Goal: Contribute content: Contribute content

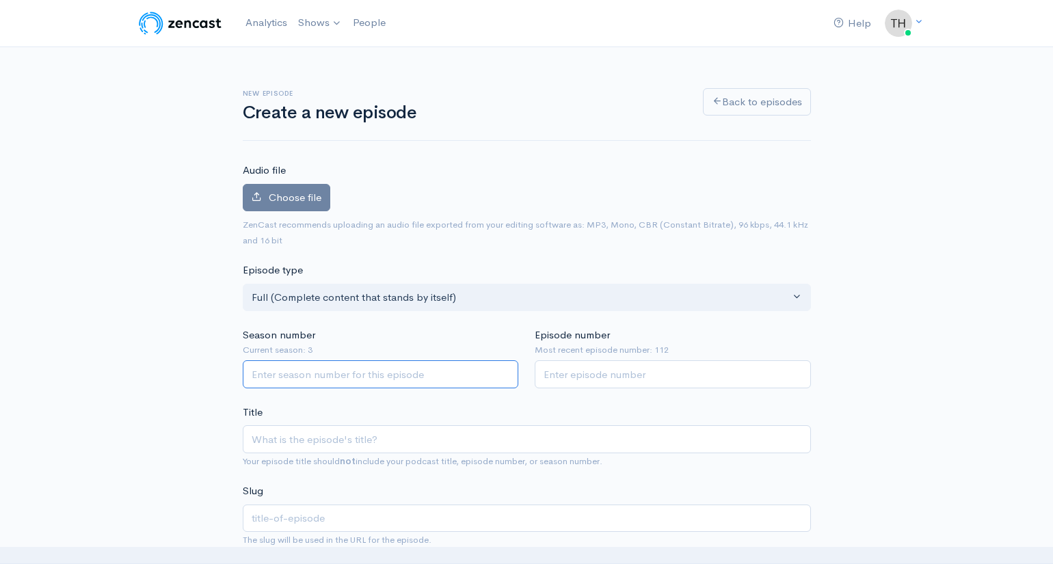
click at [285, 370] on input "Season number" at bounding box center [381, 374] width 276 height 28
type input "3"
click at [575, 371] on input "Episode number" at bounding box center [673, 374] width 276 height 28
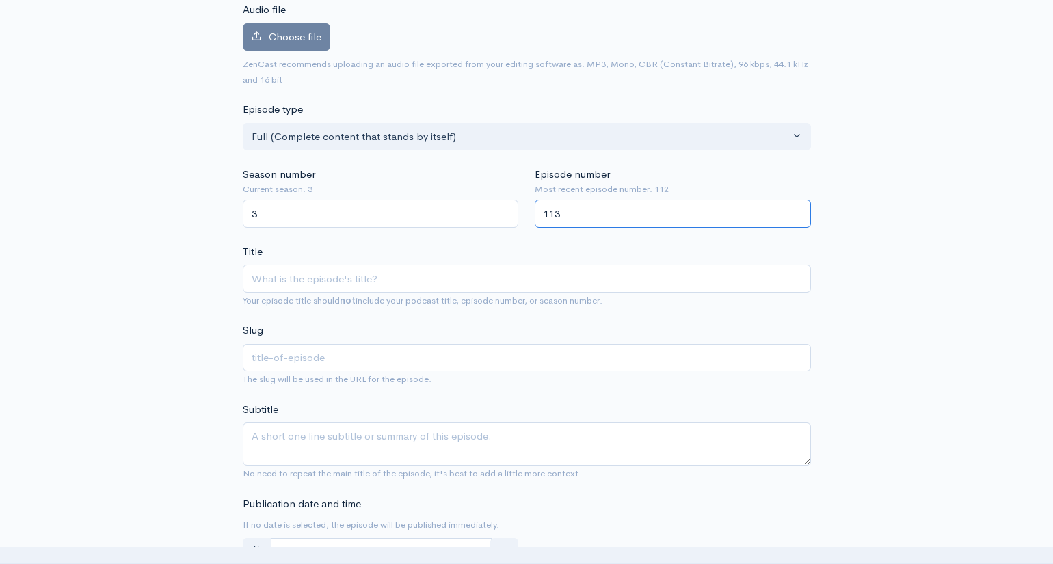
scroll to position [163, 0]
type input "113"
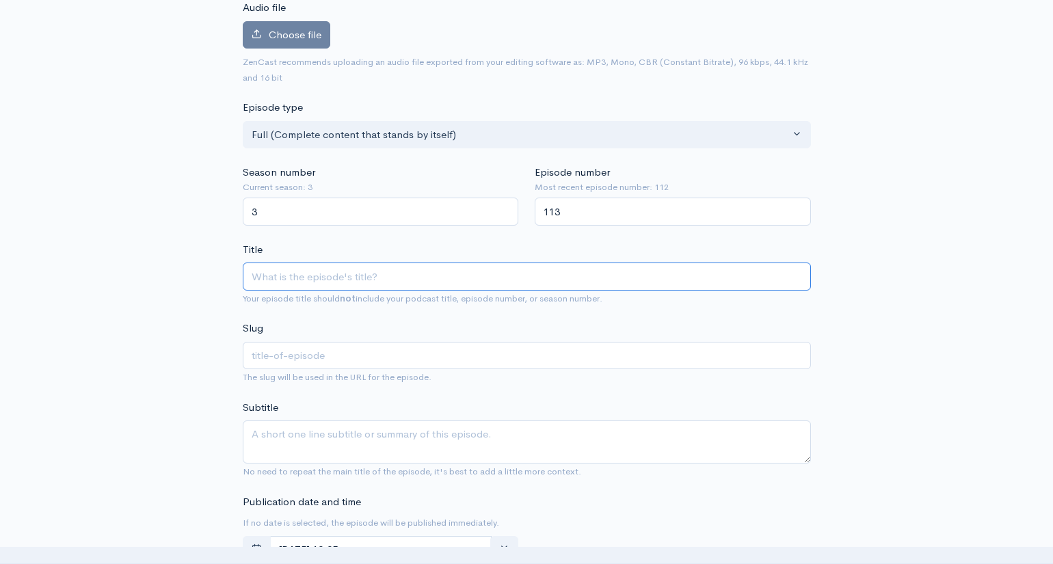
click at [418, 278] on input "Title" at bounding box center [527, 277] width 568 height 28
type input "W"
type input "w"
type input "Wha"
type input "wha"
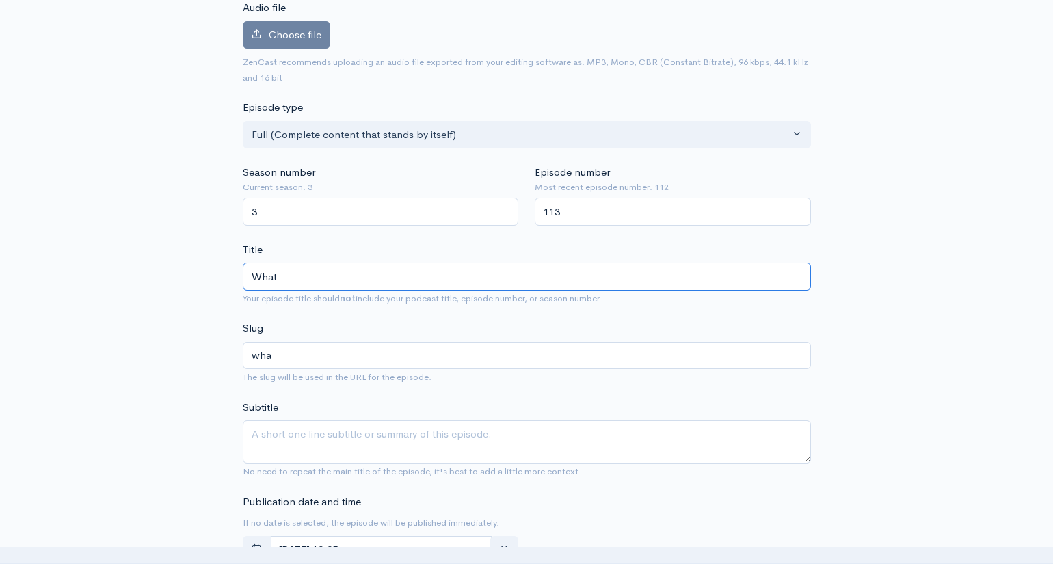
type input "What"
type input "what"
type input "What do"
type input "what-do"
type input "What do yo"
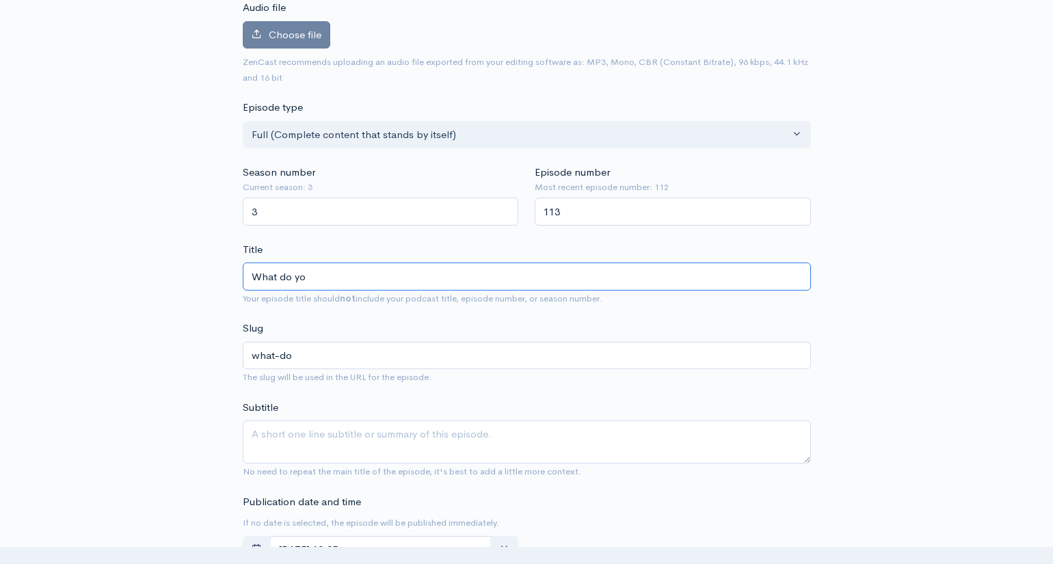
type input "what-do-yo"
type input "What do you"
type input "what-do-you"
type input "What do you e"
type input "what-do-you-e"
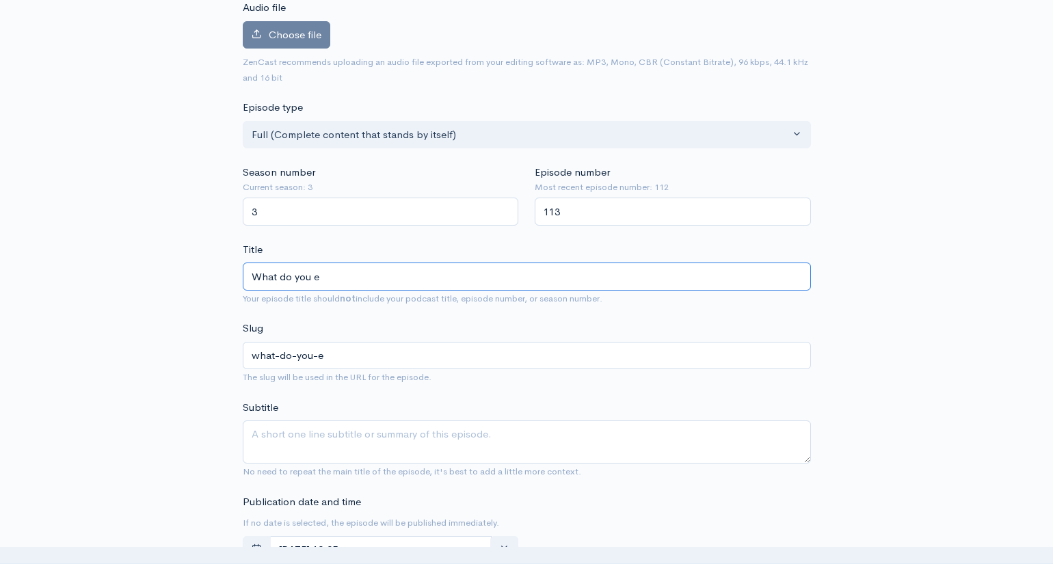
type input "What do you ea"
type input "what-do-you-ea"
type input "What do you ean"
type input "what-do-you-ean"
type input "What do you eant"
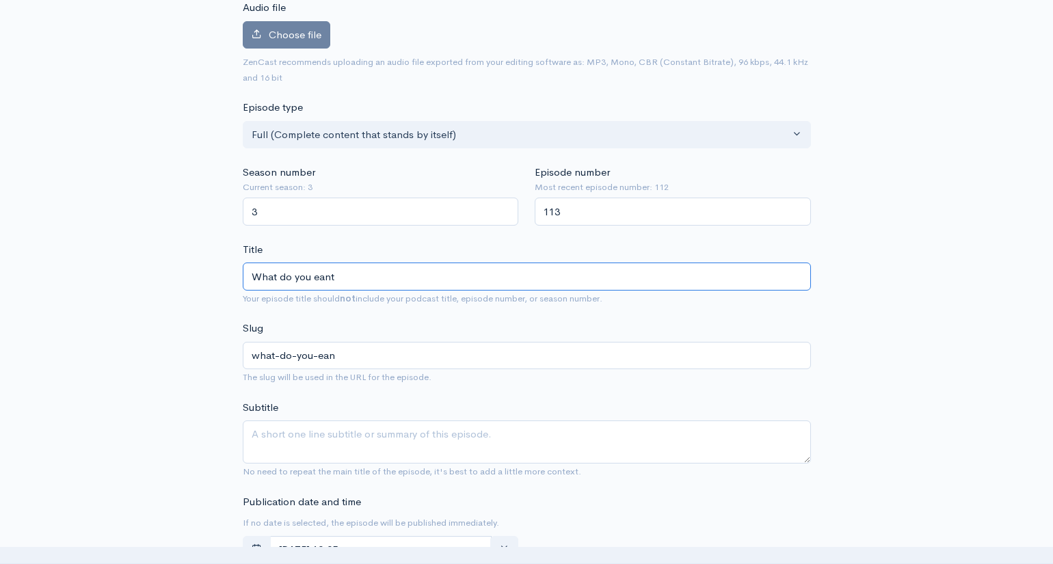
type input "what-do-you-eant"
type input "What do you want"
type input "what-do-you-want"
type input "What do you want to"
type input "what-do-you-want-to"
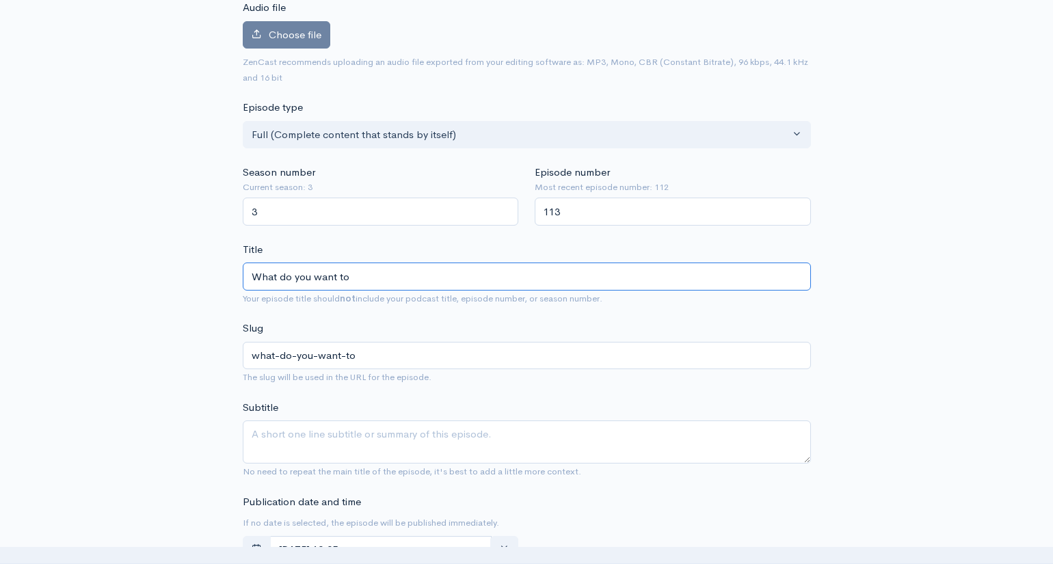
type input "What do you want to g"
type input "what-do-you-want-to-g"
type input "What do you want to ge"
type input "what-do-you-want-to-ge"
type input "What do you want to get"
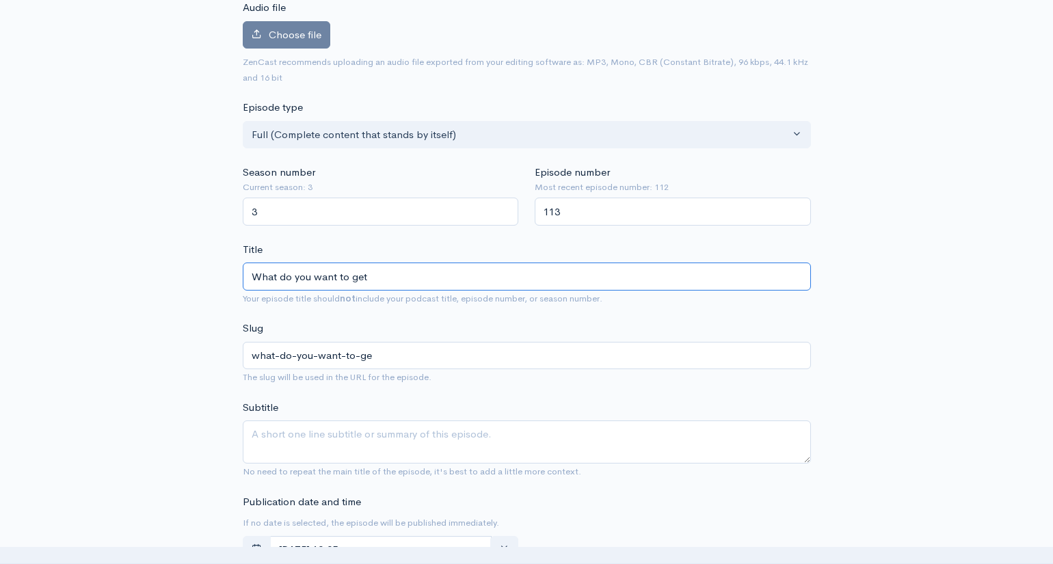
type input "what-do-you-want-to-get"
type input "What do you want to get b"
type input "what-do-you-want-to-get-b"
type input "What do you want to get be"
type input "what-do-you-want-to-get-be"
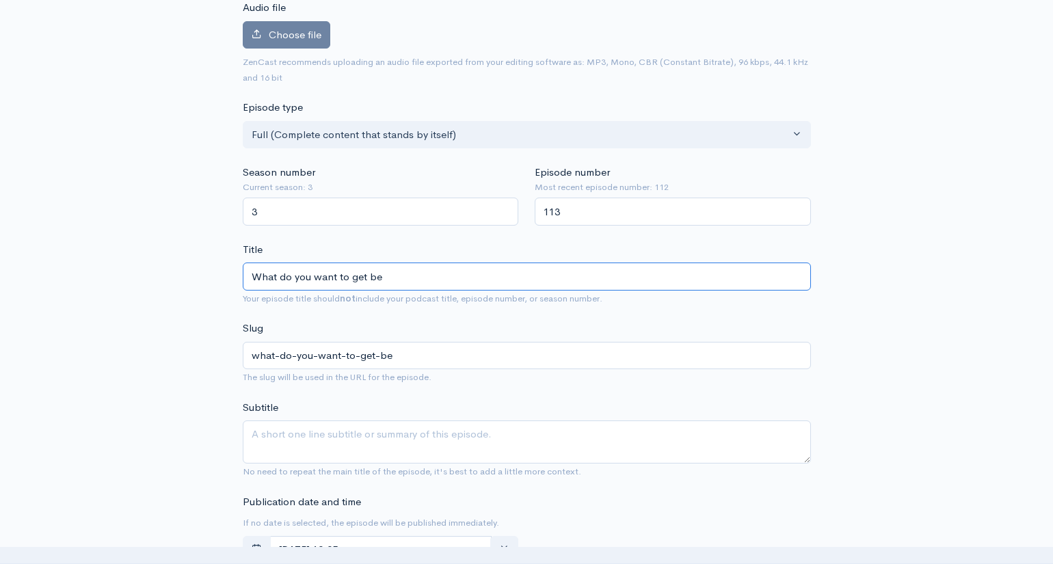
type input "What do you want to get bet"
type input "what-do-you-want-to-get-bet"
type input "What do you want to get bett"
type input "what-do-you-want-to-get-bett"
type input "What do you want to get better"
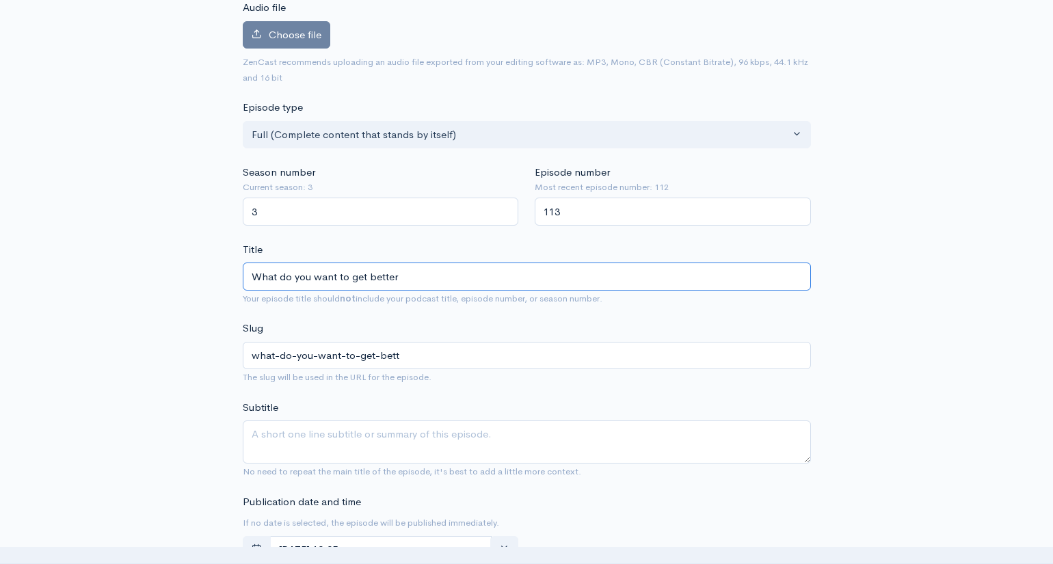
type input "what-do-you-want-to-get-better"
type input "What do you want to get better a"
type input "what-do-you-want-to-get-better-a"
type input "What do you want to get better at"
type input "what-do-you-want-to-get-better-at"
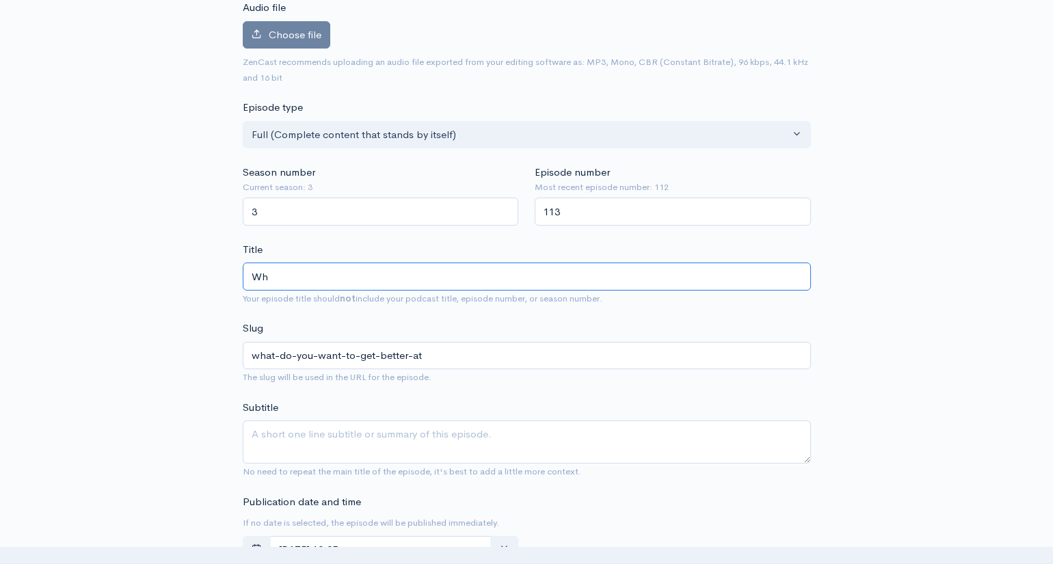
type input "W"
type input "I"
type input "i"
type input "Iyt"
type input "iyt"
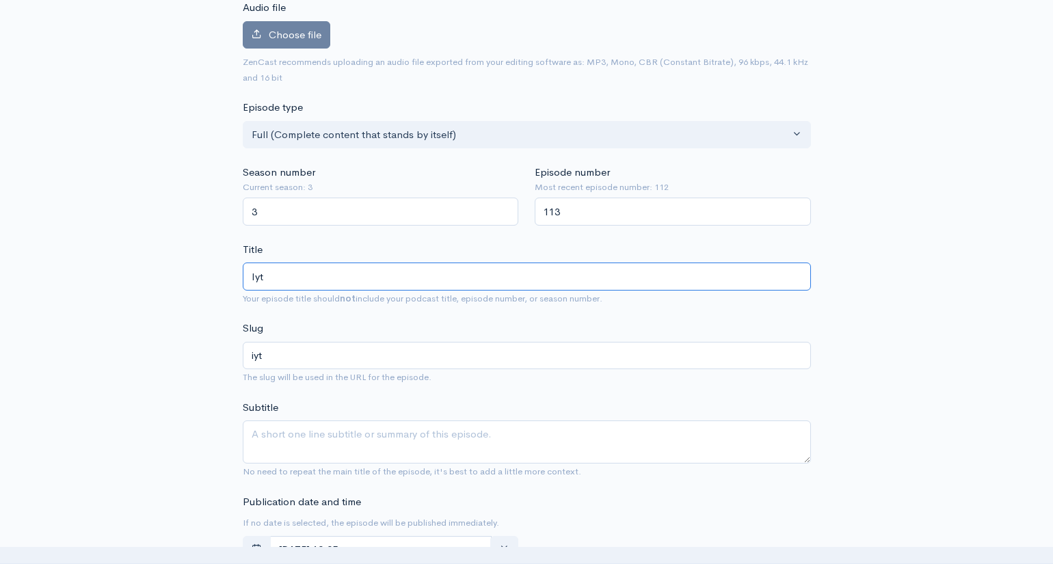
type input "Iyts"
type input "iyts"
type input "Its"
type input "its"
type input "It"
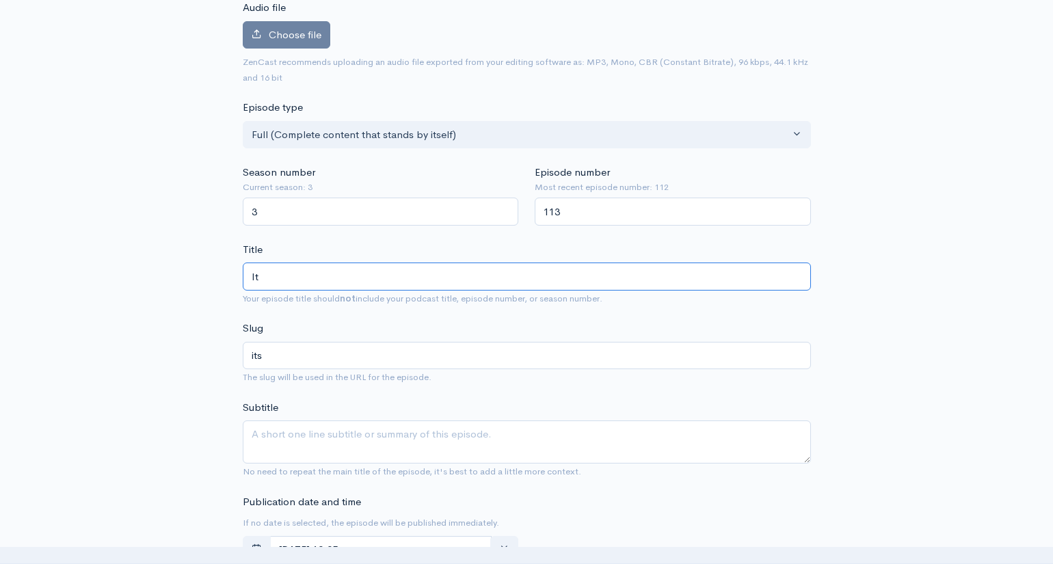
type input "it"
type input "I"
type input "i"
type input "P"
type input "p"
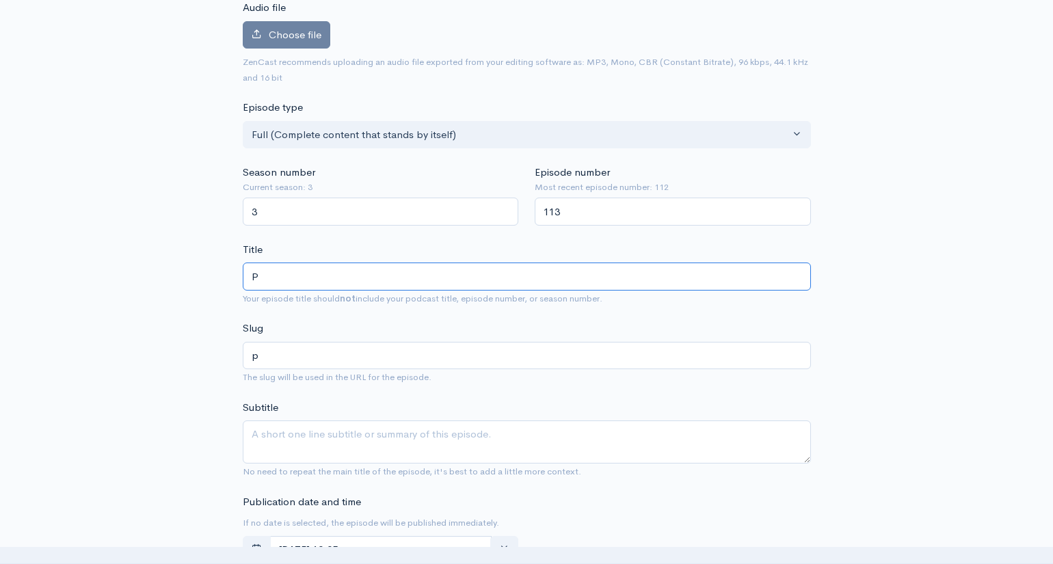
type input "Pr"
type input "pr"
type input "Prac"
type input "prac"
type input "Pract"
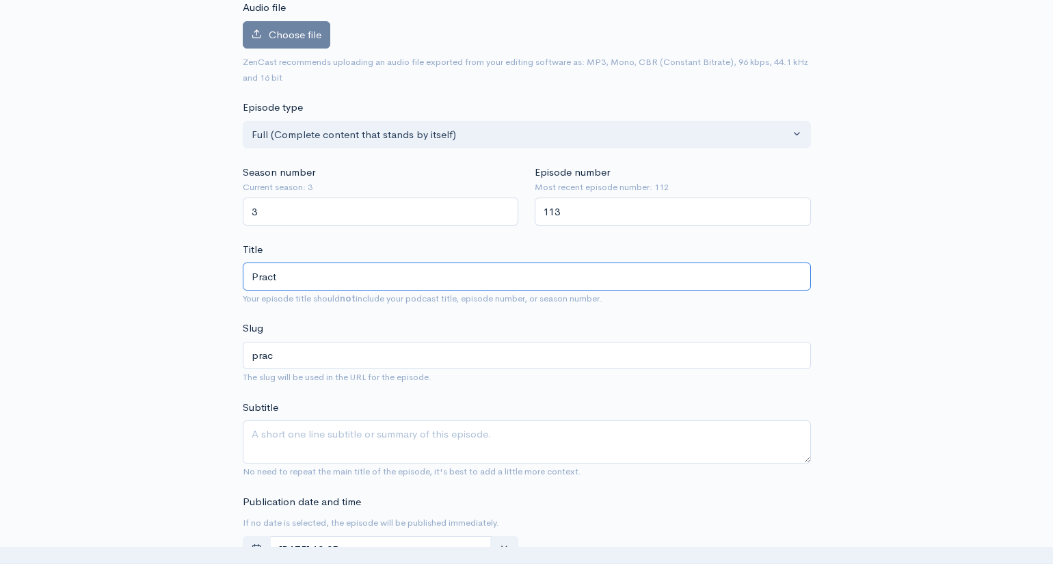
type input "pract"
type input "Practi"
type input "practi"
type input "Practice"
type input "practice"
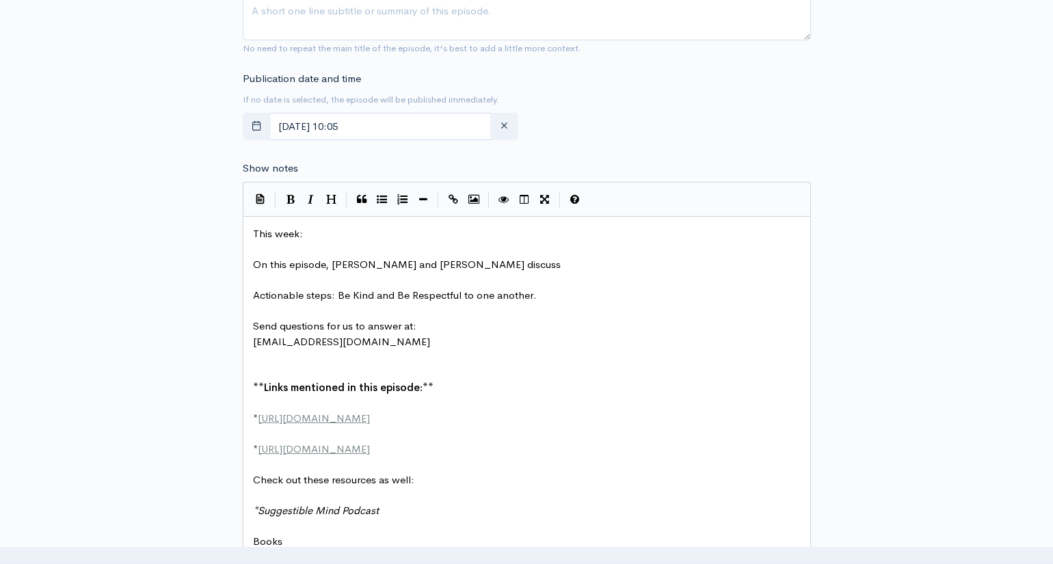
scroll to position [590, 0]
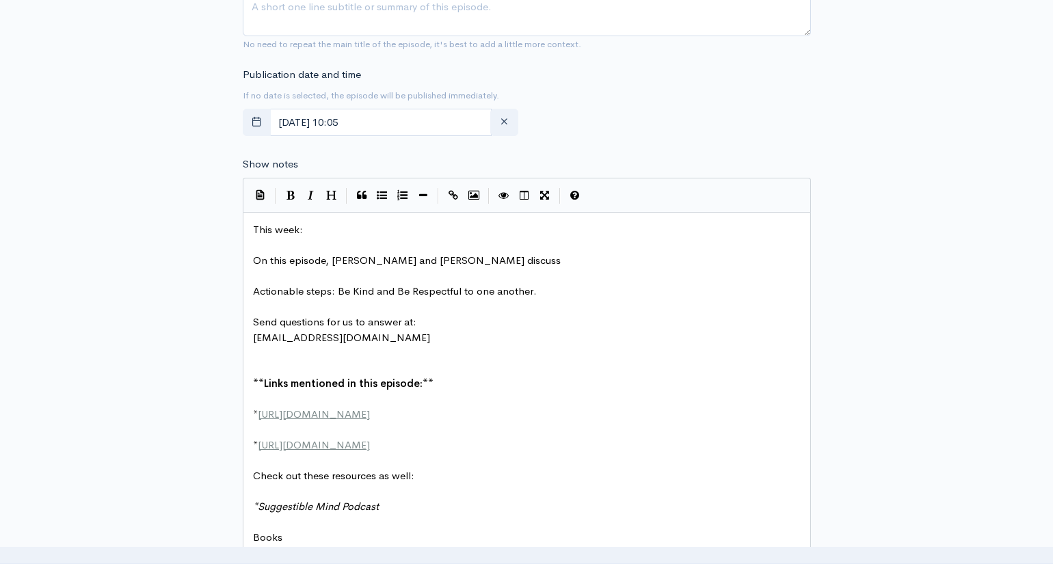
type input "Practice"
click at [341, 222] on pre "This week:" at bounding box center [526, 230] width 553 height 16
type textarea "Practice"
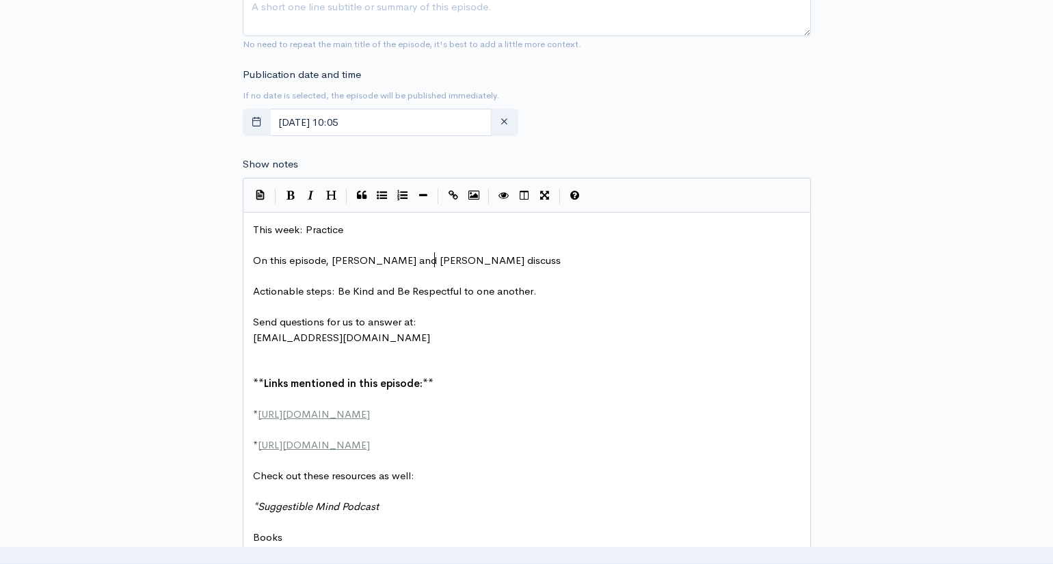
click at [441, 259] on pre "On this episode, [PERSON_NAME] and [PERSON_NAME] discuss" at bounding box center [526, 261] width 553 height 16
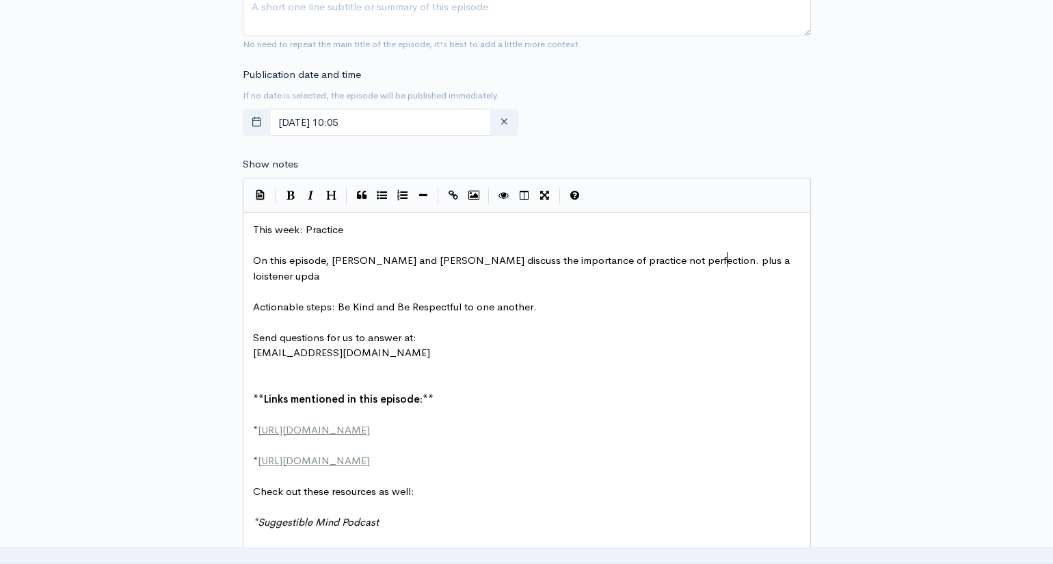
scroll to position [0, 302]
type textarea "the importance of practice not perfection. plus a loistener update."
click at [637, 254] on span "On this episode, [PERSON_NAME] and [PERSON_NAME] discuss the importance of prac…" at bounding box center [522, 268] width 539 height 29
type textarea "P"
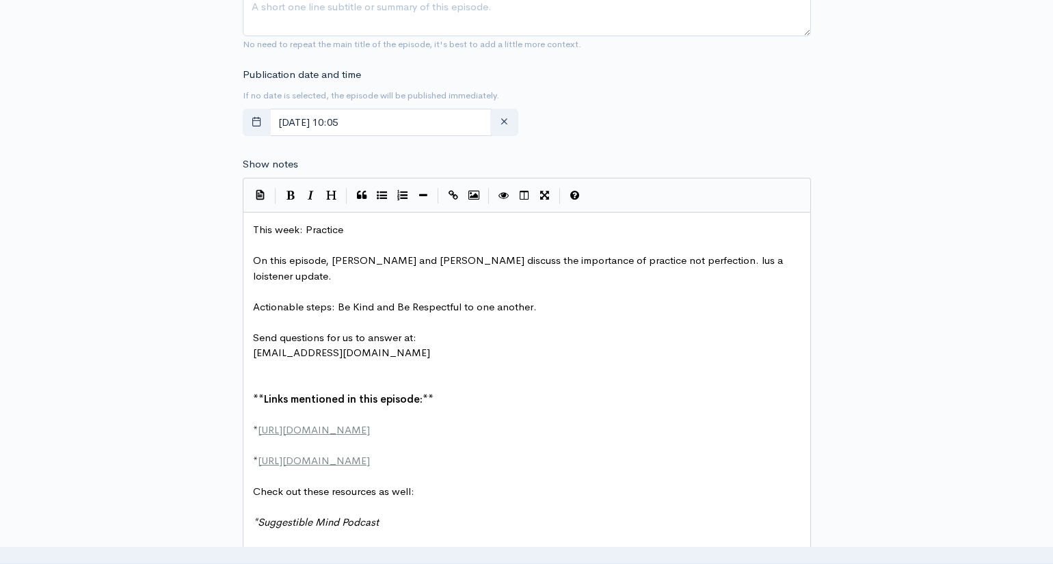
scroll to position [0, 6]
click at [670, 255] on span "On this episode, [PERSON_NAME] and [PERSON_NAME] discuss the importance of prac…" at bounding box center [522, 268] width 539 height 29
type textarea "]"
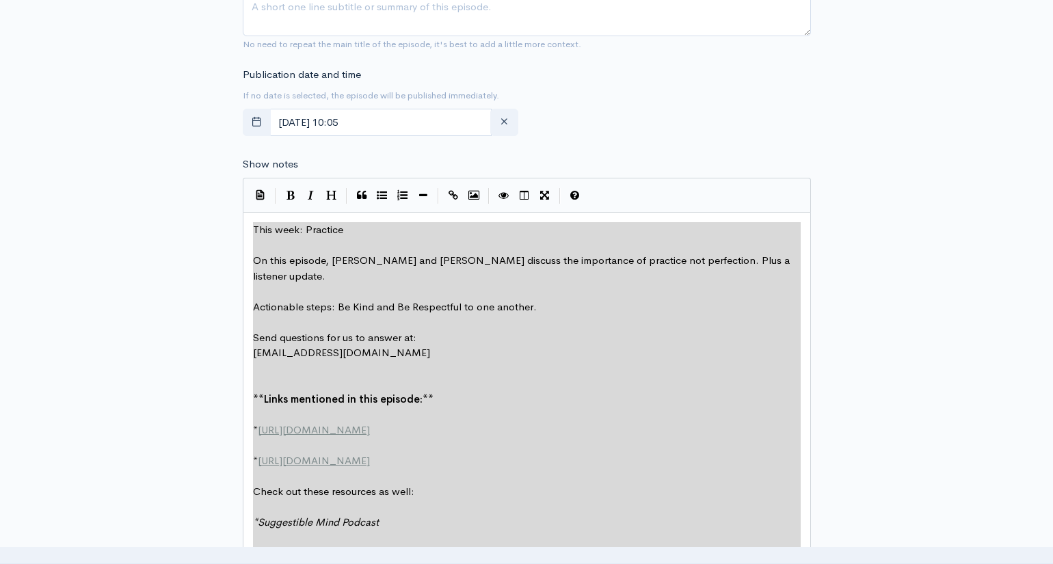
type textarea "​Lore ipsu: Dolorsit Am cons adipisc, Eli sed Doeiu tempori utl etdolorema al e…"
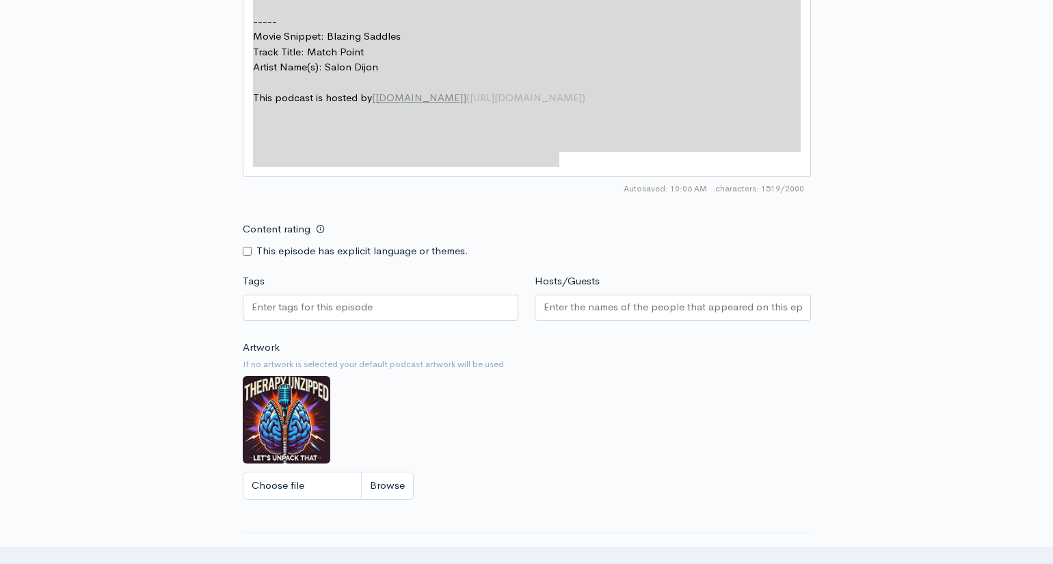
scroll to position [1343, 0]
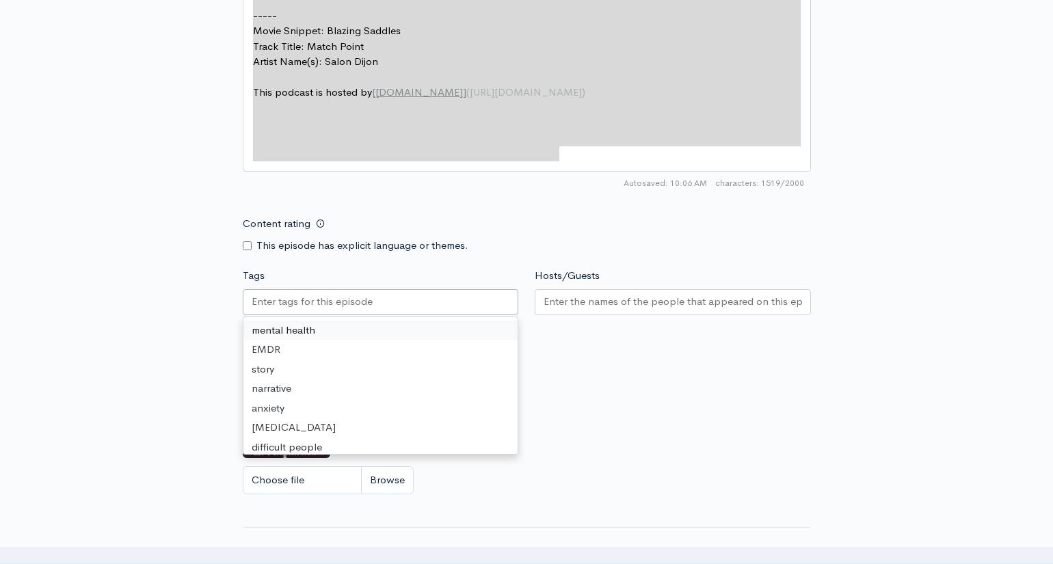
click at [414, 296] on div at bounding box center [381, 302] width 276 height 26
type input "p"
type textarea "This week: Practice On this episode, [PERSON_NAME] and [PERSON_NAME] discuss th…"
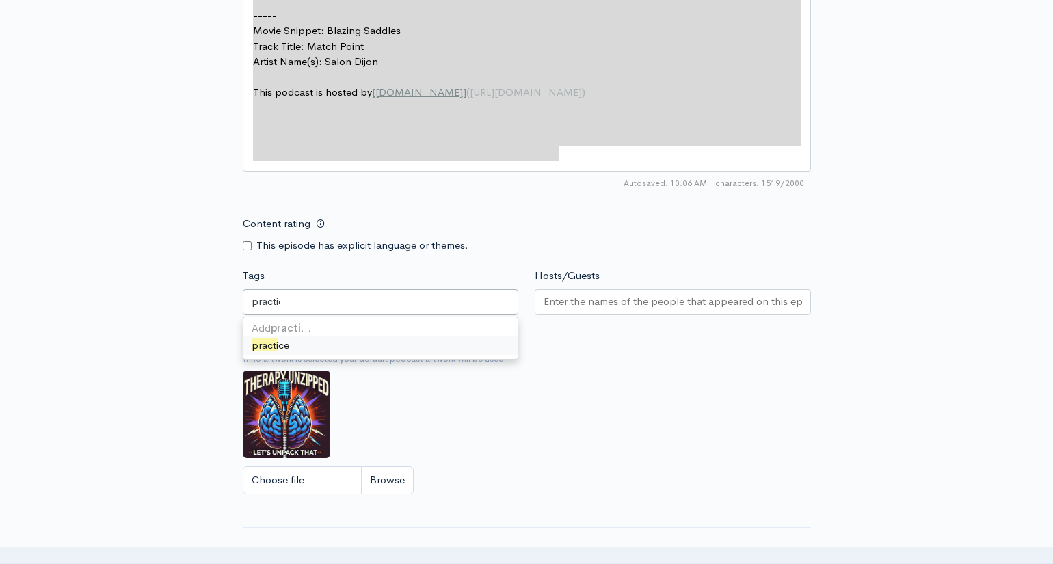
type input "practice"
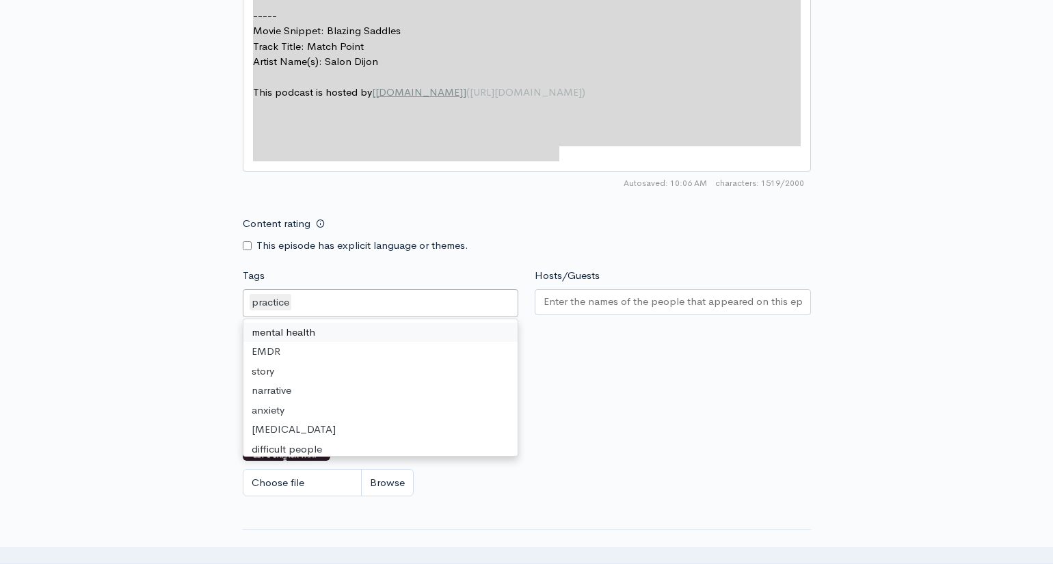
click at [560, 299] on input "Hosts/Guests" at bounding box center [673, 302] width 258 height 16
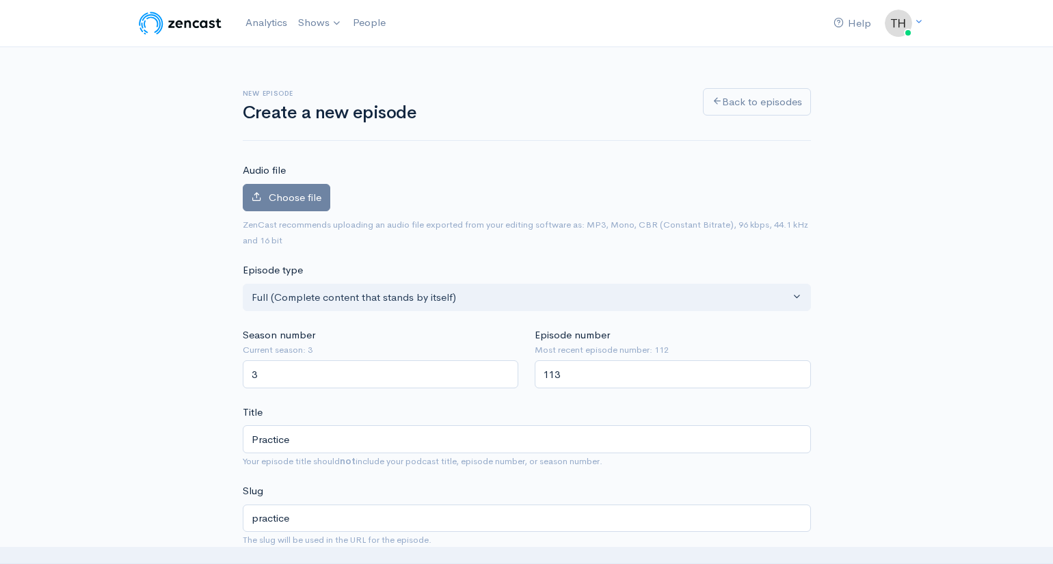
scroll to position [1356, 0]
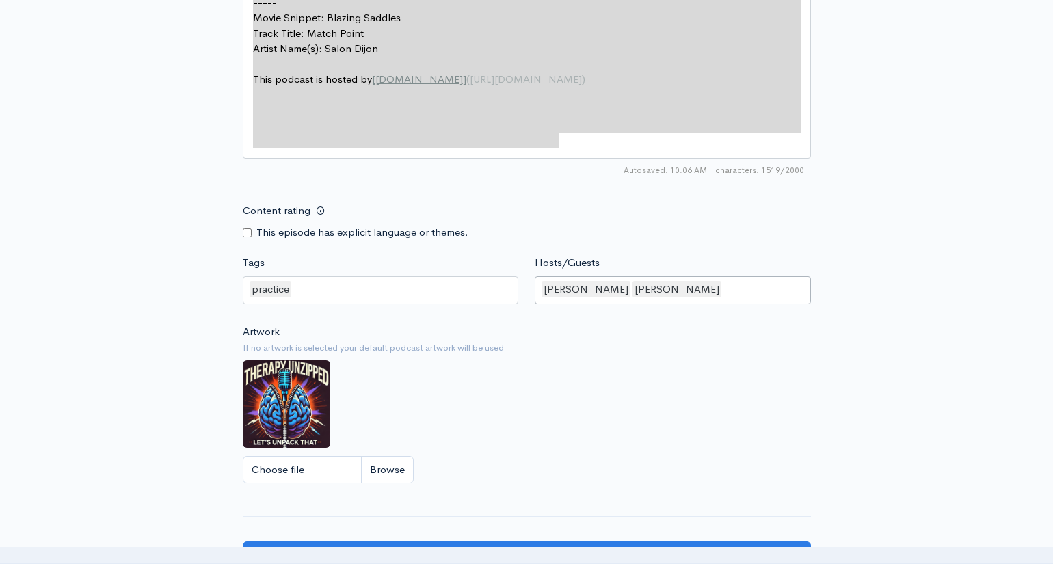
click at [245, 228] on input "Content rating" at bounding box center [247, 232] width 9 height 9
checkbox input "true"
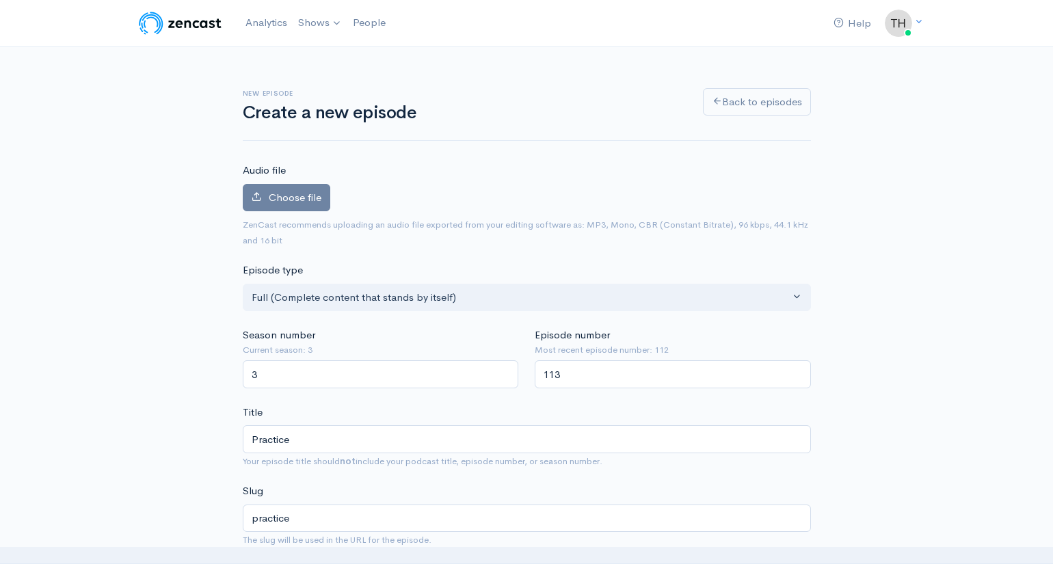
scroll to position [0, 0]
click at [465, 214] on div "Choose file 0" at bounding box center [527, 201] width 568 height 34
click at [307, 198] on span "Choose file" at bounding box center [295, 197] width 53 height 13
click at [0, 0] on input "Choose file" at bounding box center [0, 0] width 0 height 0
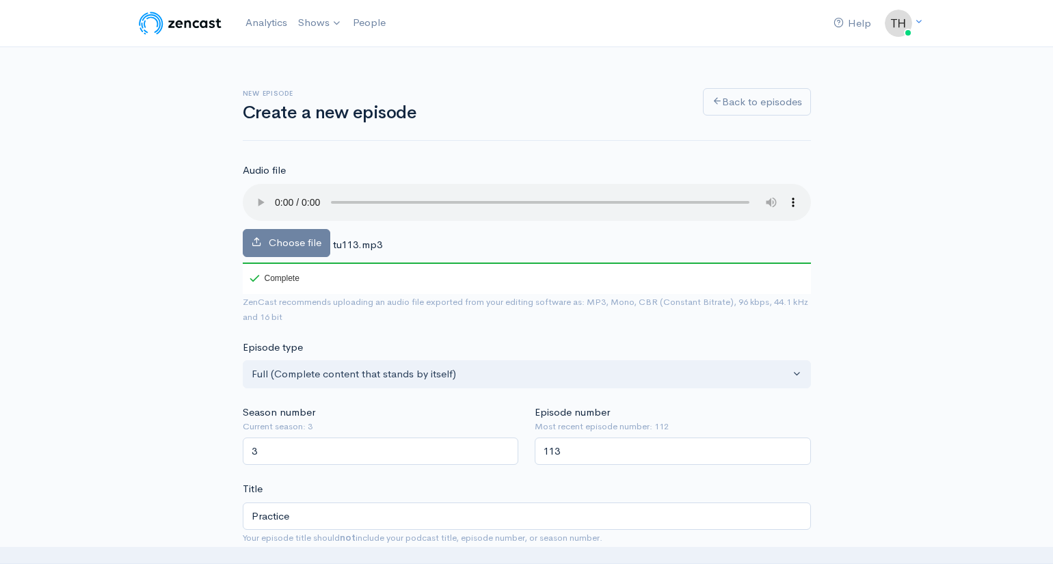
click at [256, 196] on audio at bounding box center [527, 202] width 568 height 37
click at [279, 194] on audio at bounding box center [527, 202] width 568 height 37
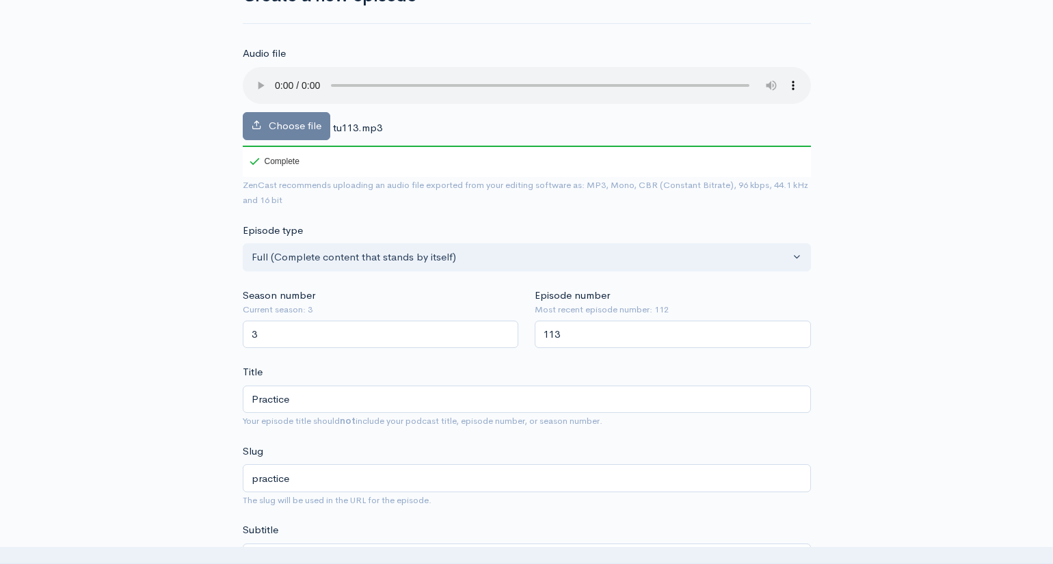
scroll to position [112, 0]
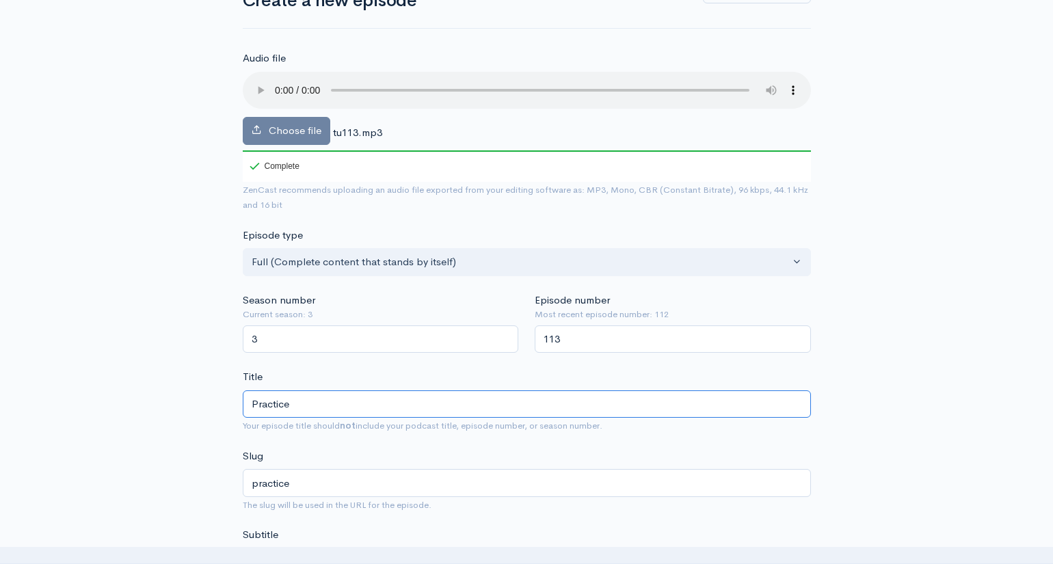
click at [322, 390] on input "Practice" at bounding box center [527, 404] width 568 height 28
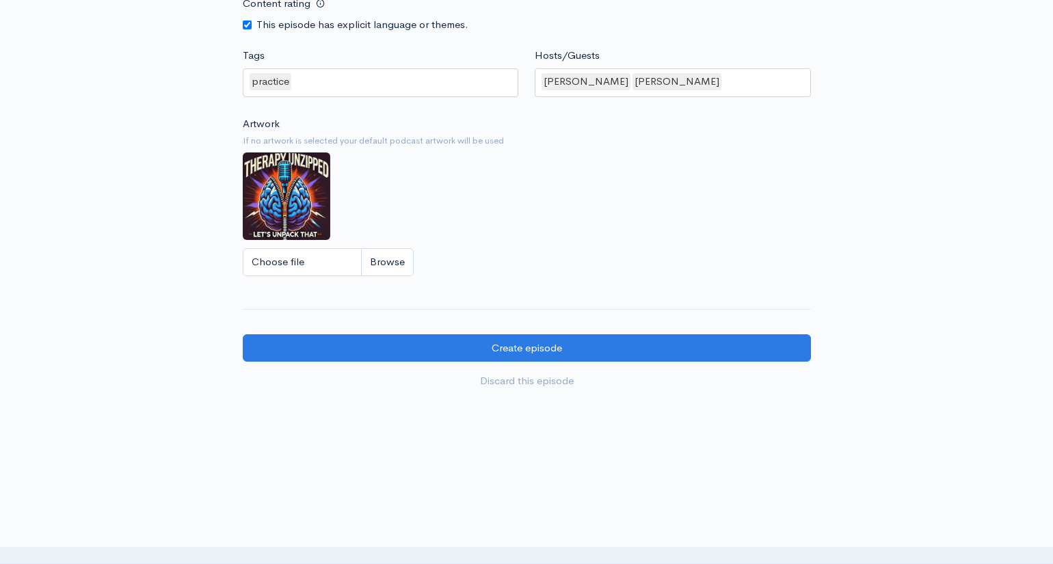
scroll to position [1640, 0]
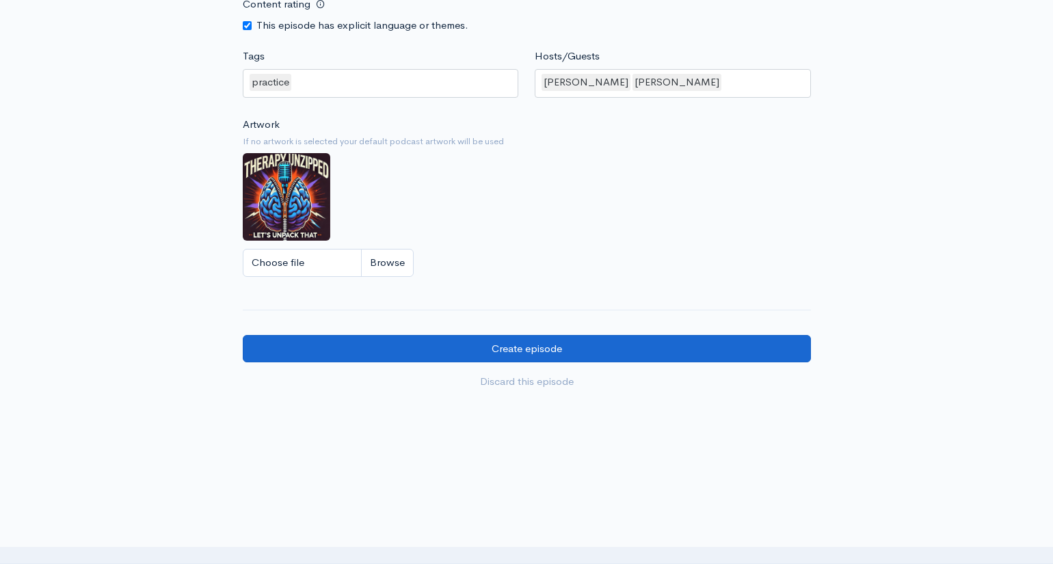
click at [549, 335] on input "Create episode" at bounding box center [527, 349] width 568 height 28
